Goal: Navigation & Orientation: Understand site structure

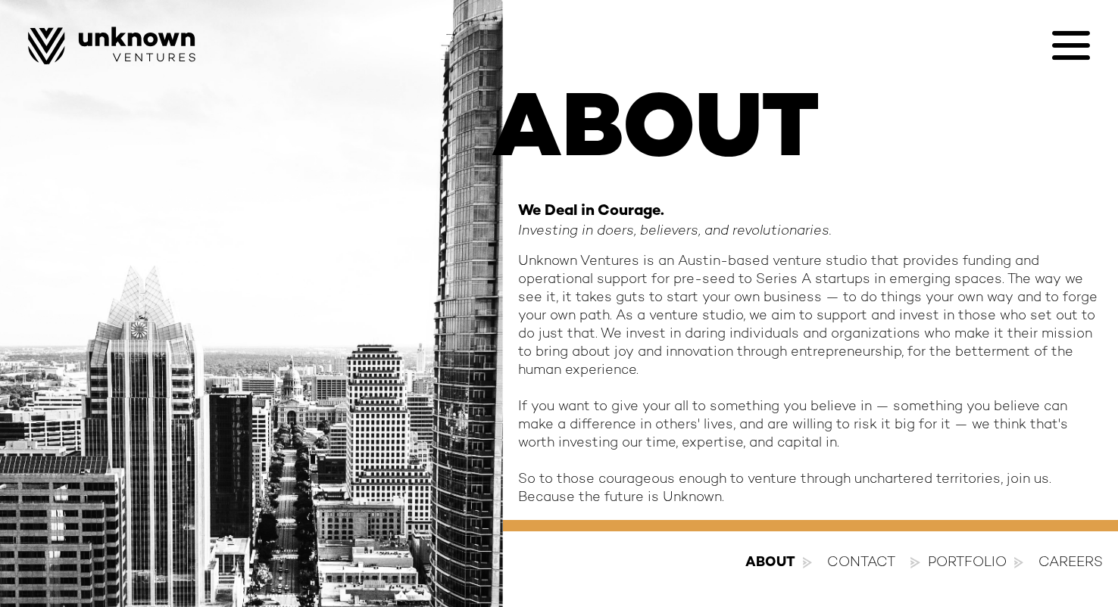
scroll to position [71, 0]
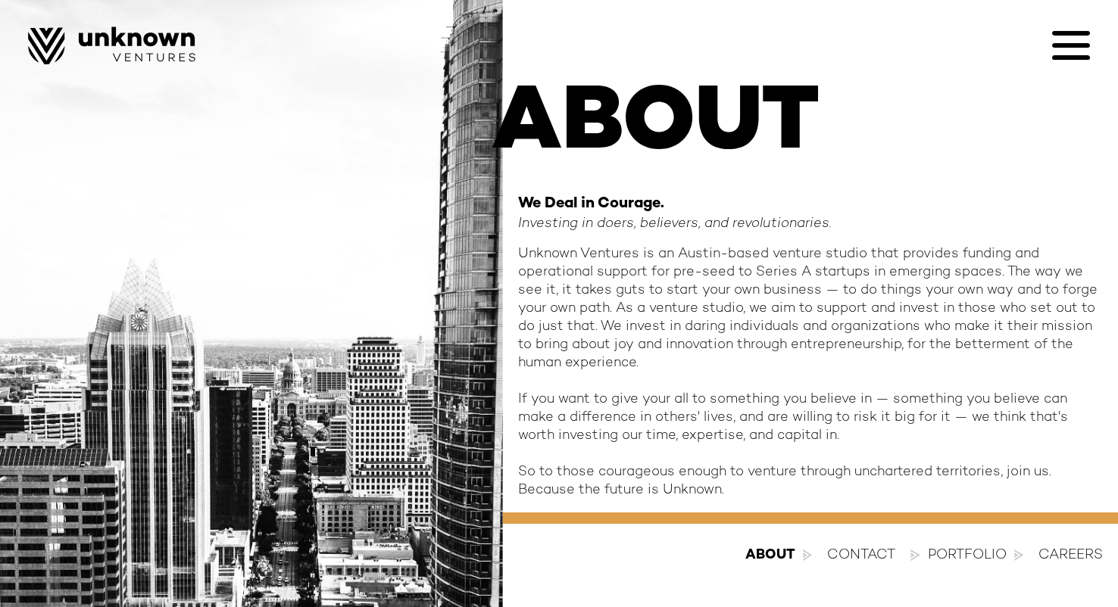
drag, startPoint x: 627, startPoint y: 309, endPoint x: 672, endPoint y: 370, distance: 75.9
click at [672, 370] on div "Unknown Ventures is an Austin-based venture studio that provides funding and op…" at bounding box center [810, 372] width 585 height 254
click at [710, 366] on div "Unknown Ventures is an Austin-based venture studio that provides funding and op…" at bounding box center [810, 372] width 585 height 254
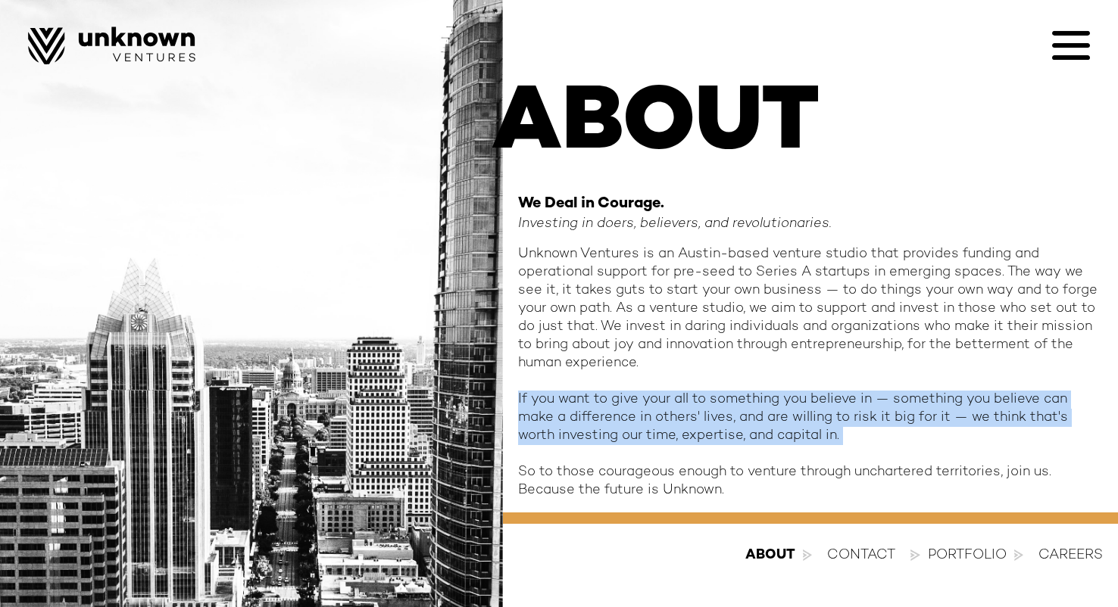
drag, startPoint x: 513, startPoint y: 395, endPoint x: 885, endPoint y: 447, distance: 376.1
click at [885, 447] on div "ABOUT We Deal in Courage. Investing in doers, believers, and revolutionaries. U…" at bounding box center [810, 290] width 615 height 419
click at [885, 447] on div "Unknown Ventures is an Austin-based venture studio that provides funding and op…" at bounding box center [810, 372] width 585 height 254
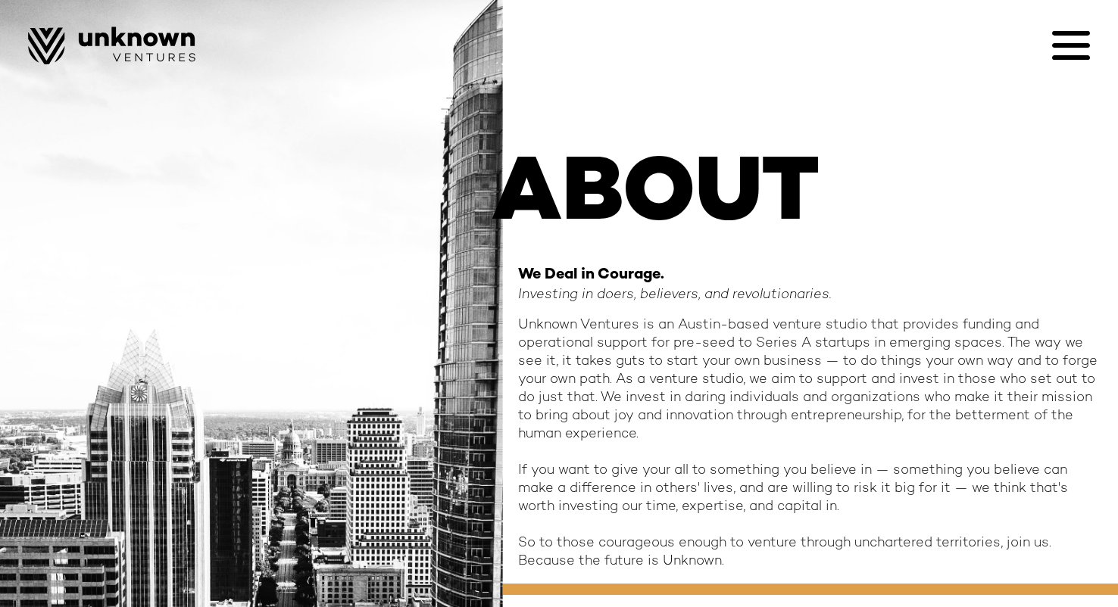
scroll to position [76, 0]
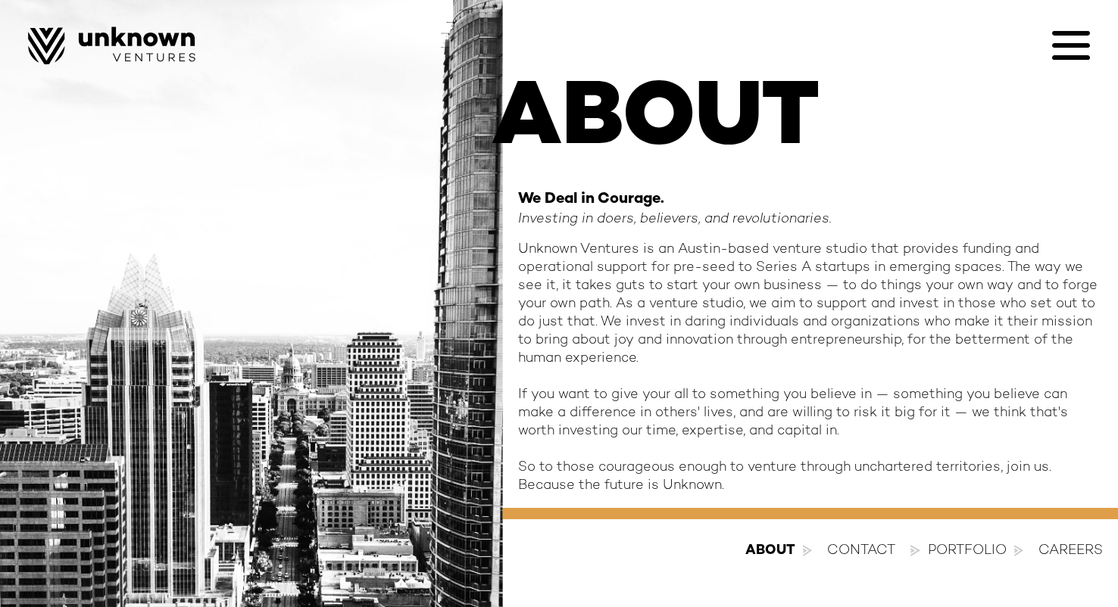
click at [1064, 47] on icon at bounding box center [1071, 46] width 38 height 38
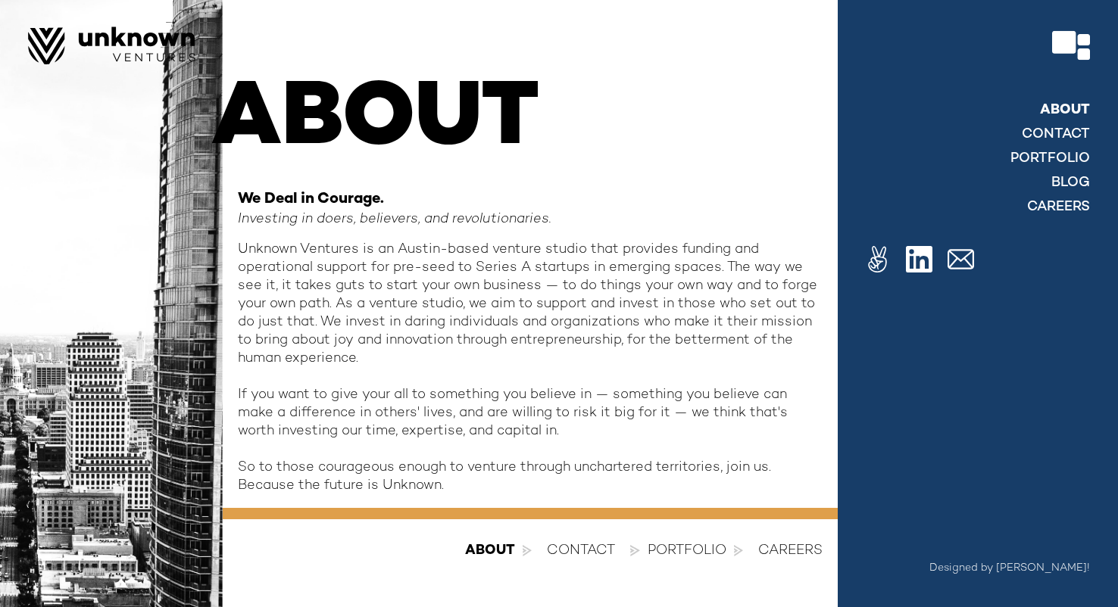
click at [1064, 110] on link "About" at bounding box center [1065, 110] width 50 height 18
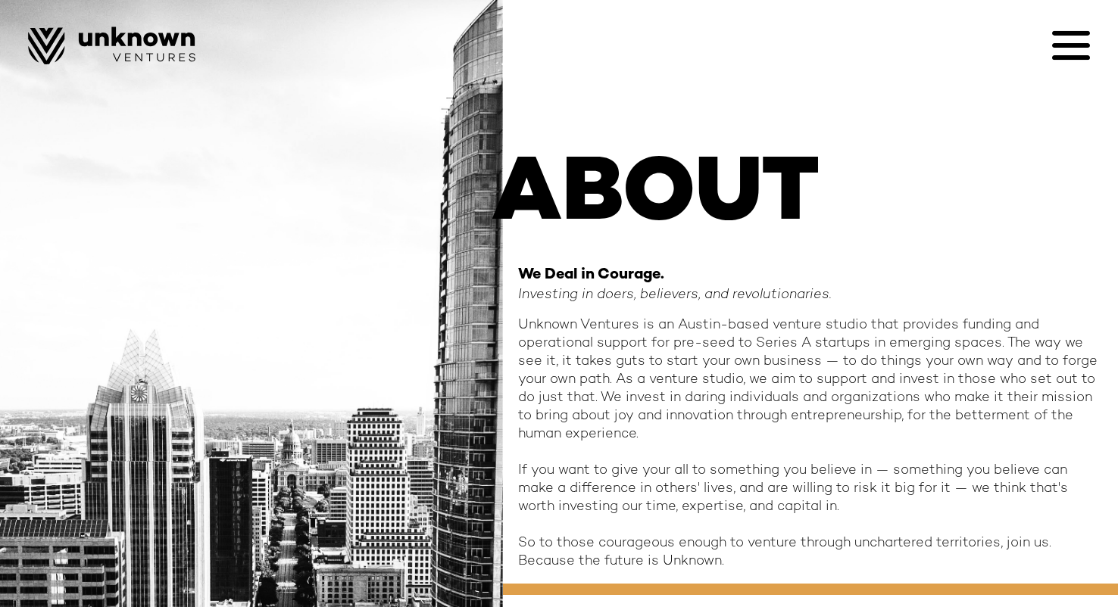
scroll to position [76, 0]
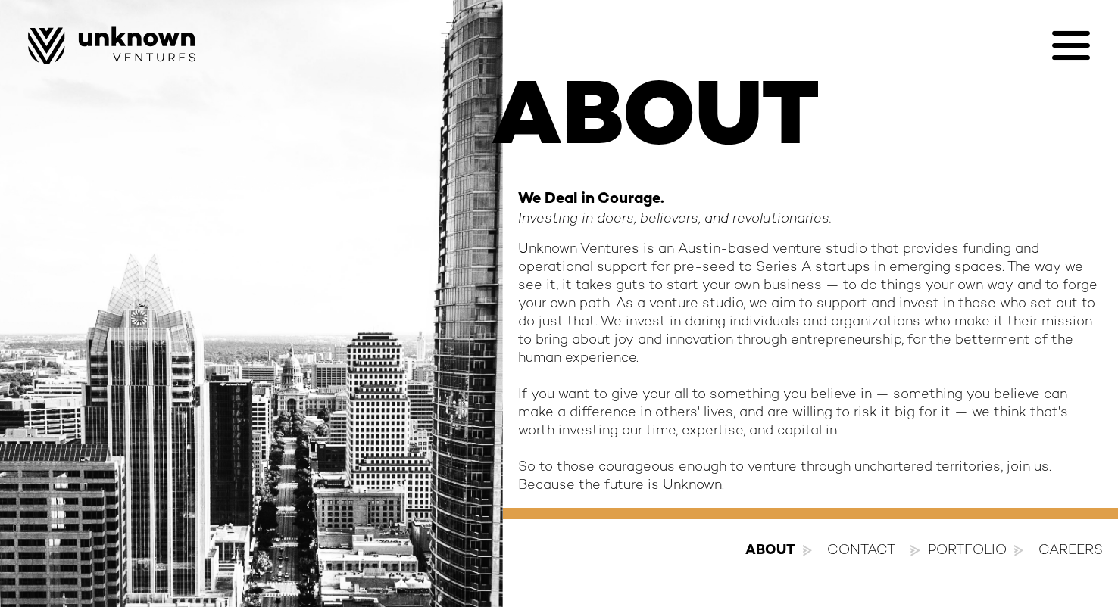
click at [1083, 59] on icon at bounding box center [1071, 57] width 38 height 5
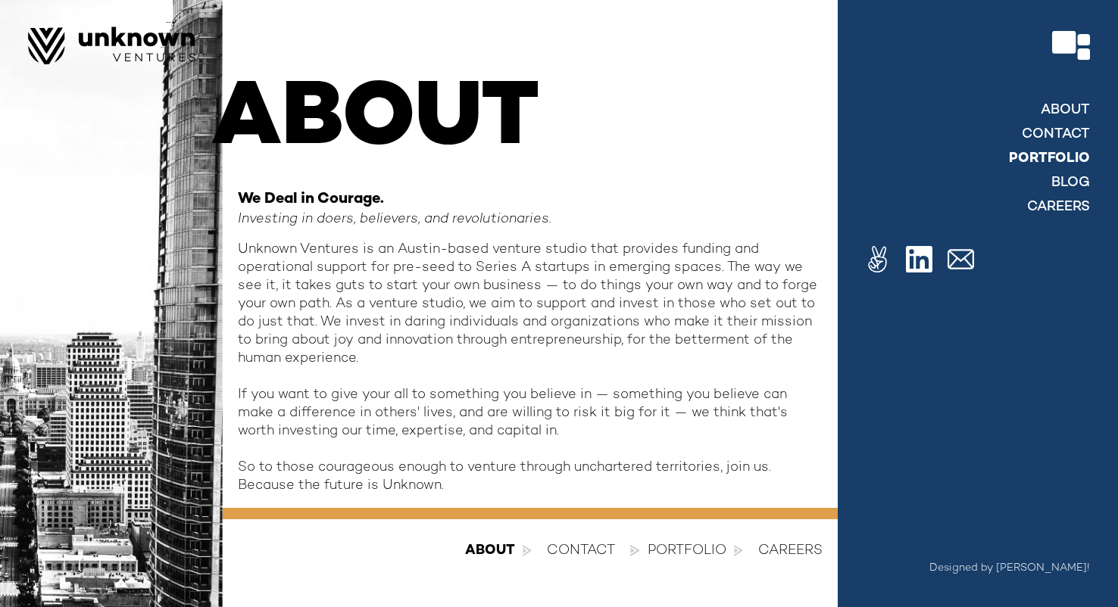
click at [1056, 159] on link "Portfolio" at bounding box center [1049, 159] width 81 height 18
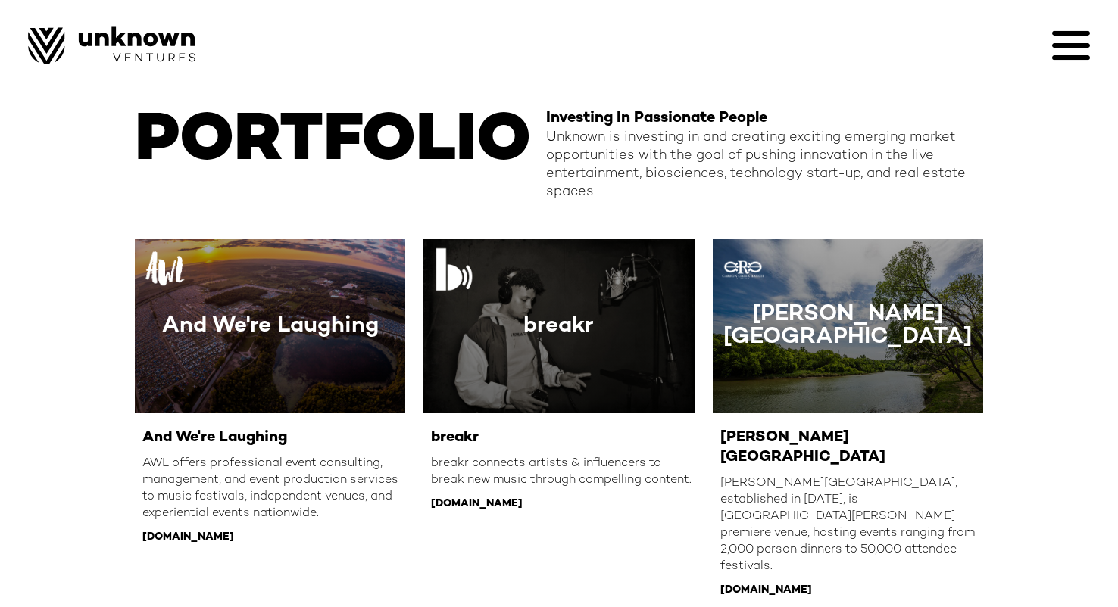
click at [1074, 52] on icon at bounding box center [1071, 46] width 38 height 38
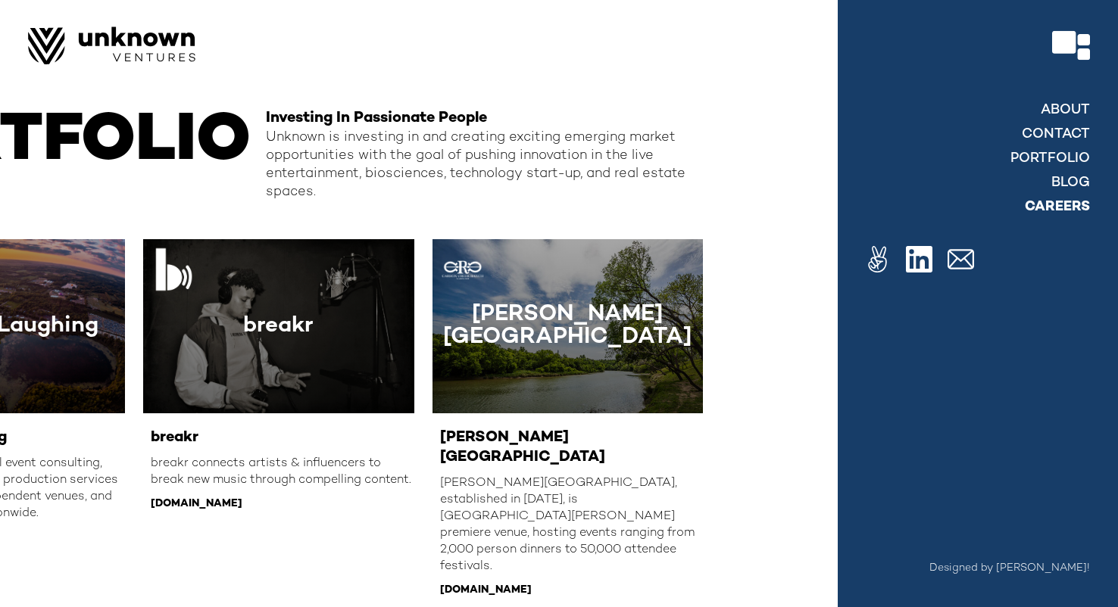
click at [1059, 212] on link "Careers" at bounding box center [1057, 207] width 65 height 18
